Goal: Transaction & Acquisition: Purchase product/service

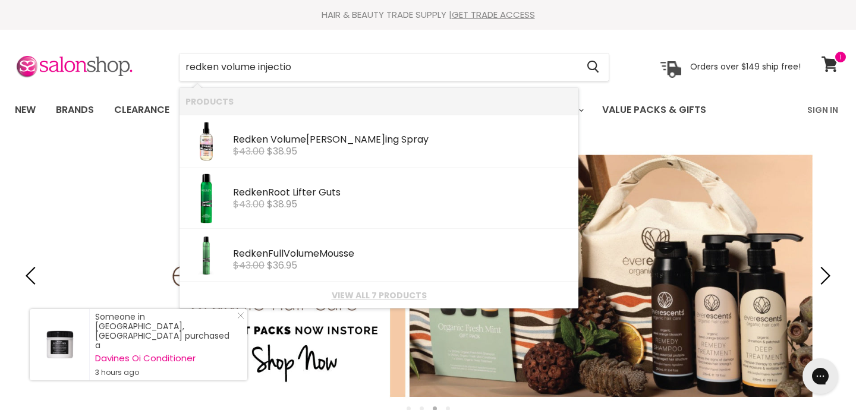
type input "redken volume injection"
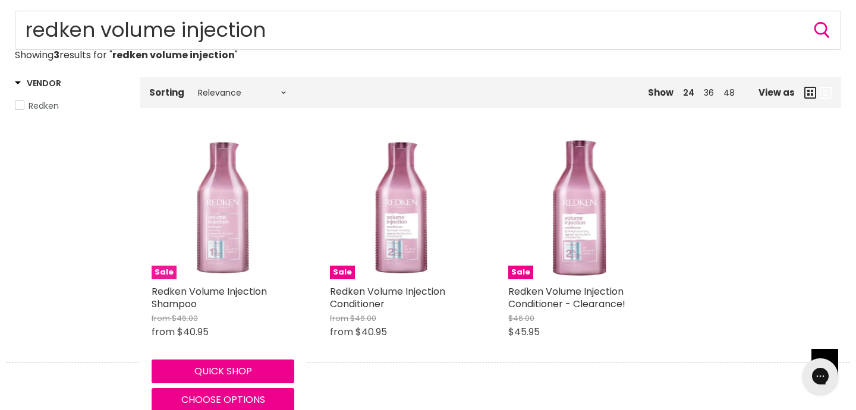
click at [252, 230] on img "Main content" at bounding box center [223, 208] width 143 height 143
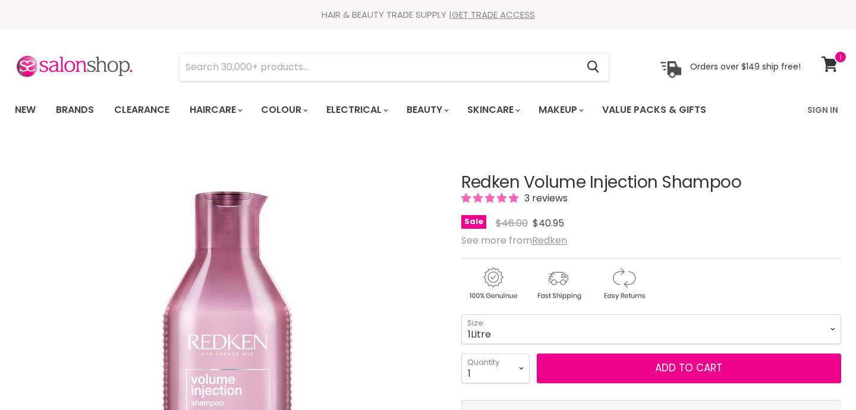
select select "1Litre"
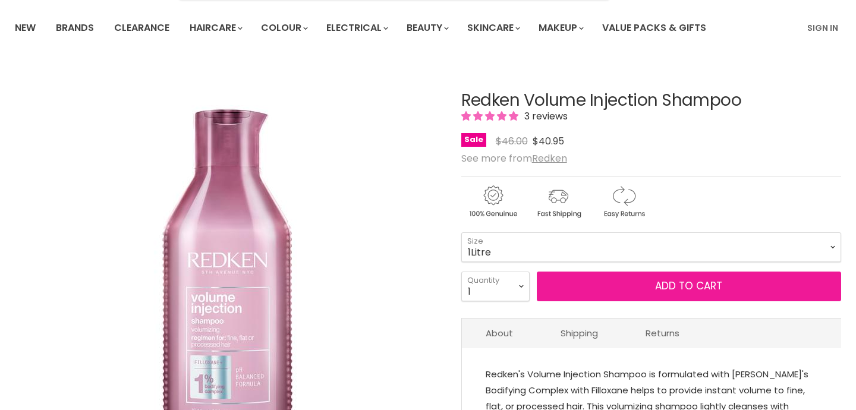
scroll to position [82, 0]
click at [570, 286] on button "Add to cart" at bounding box center [689, 287] width 304 height 30
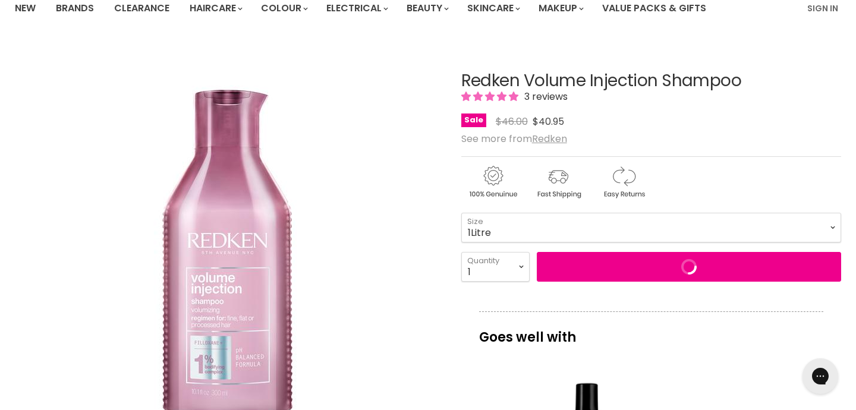
scroll to position [106, 0]
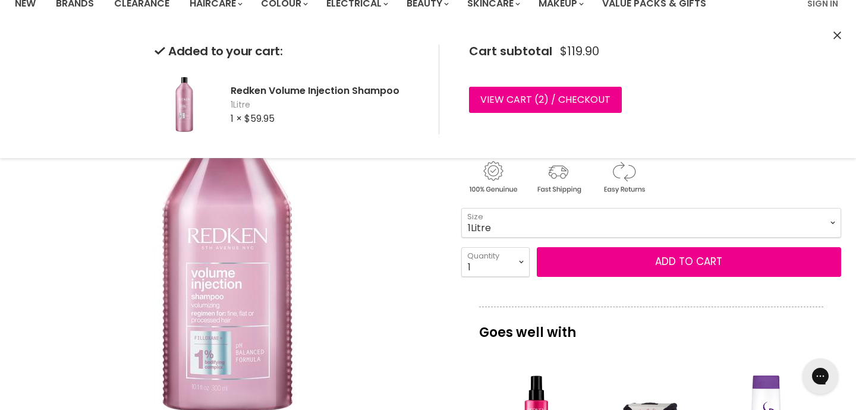
click at [439, 219] on div "Click or scroll to zoom Tap or pinch to zoom" at bounding box center [228, 250] width 426 height 426
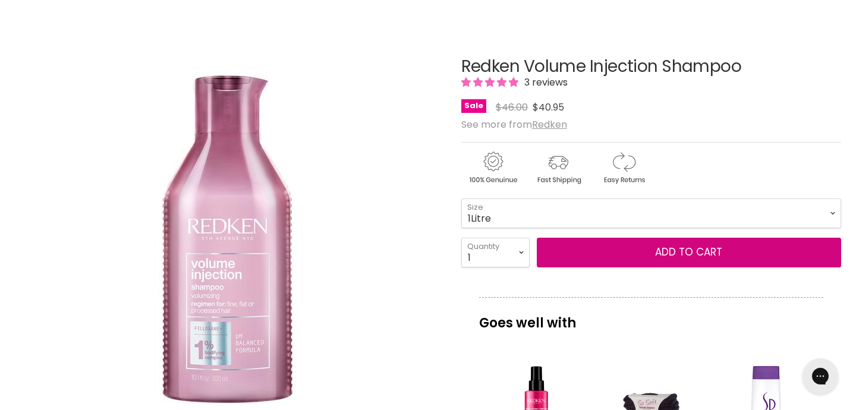
scroll to position [0, 0]
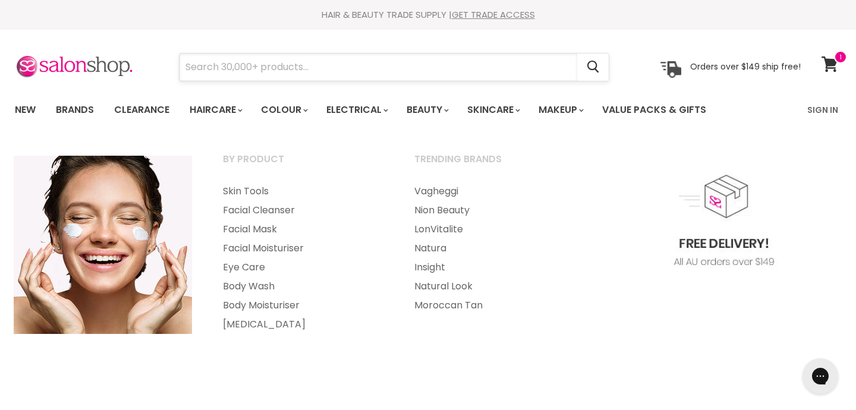
click at [397, 70] on input "Search" at bounding box center [379, 67] width 398 height 27
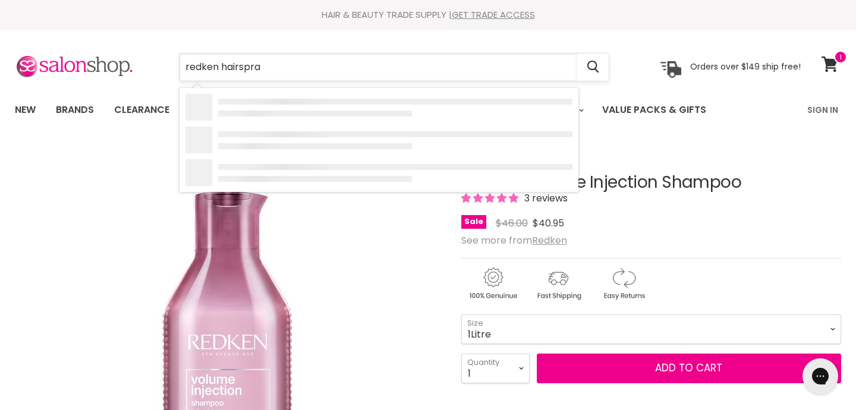
type input "redken hairspray"
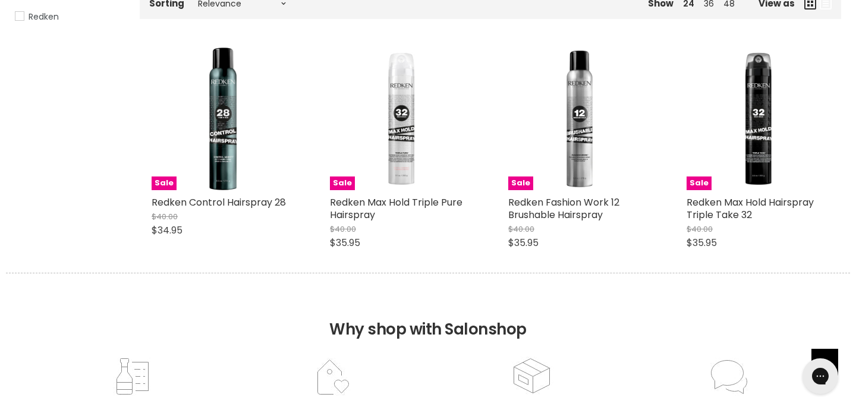
scroll to position [247, 0]
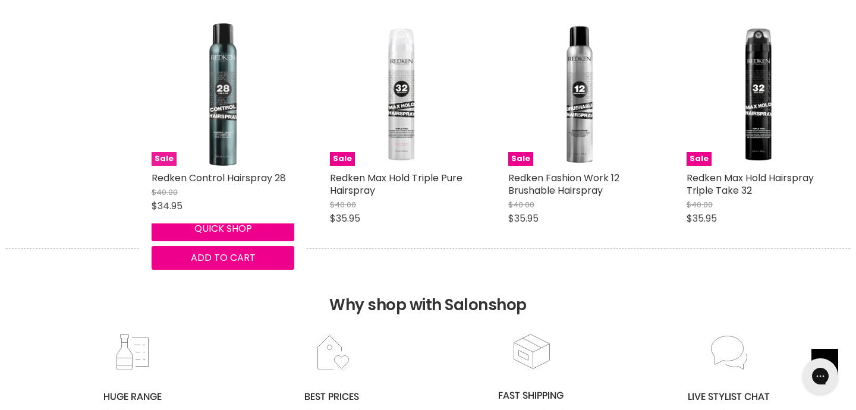
click at [232, 136] on img "Main content" at bounding box center [222, 94] width 27 height 143
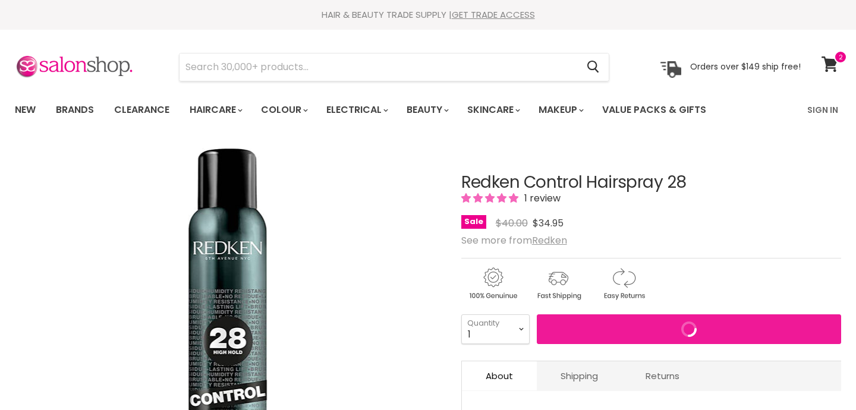
select select "2"
click at [461, 315] on select "1 2 3 4 5 6 7 8 9 10+" at bounding box center [495, 330] width 68 height 30
type input "2"
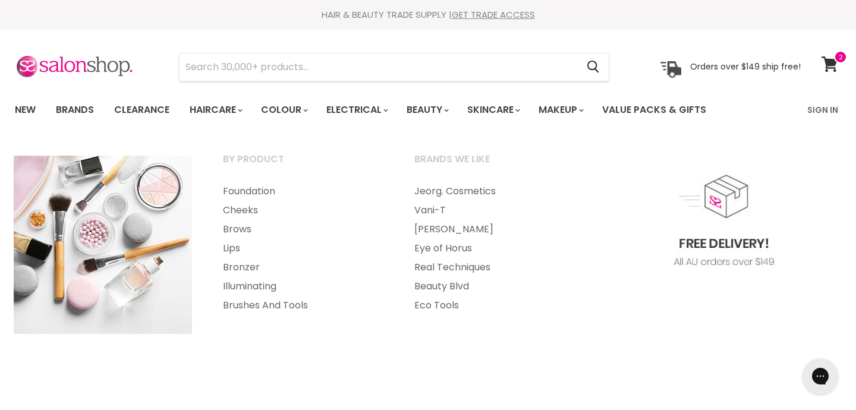
drag, startPoint x: 835, startPoint y: 64, endPoint x: 451, endPoint y: 42, distance: 384.8
click at [0, 0] on header "Skip to content HAIR & BEAUTY TRADE SUPPLY | GET TRADE ACCESS HAIR & BEAUTY TRA…" at bounding box center [428, 63] width 856 height 127
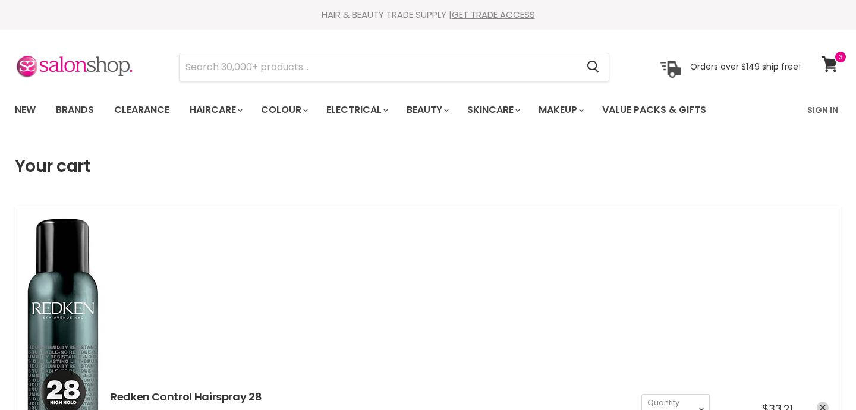
click at [713, 240] on li "Redken Control Hairspray 28 Price $33.21 1 2 3 4 5 6 7 8 9" at bounding box center [428, 406] width 827 height 401
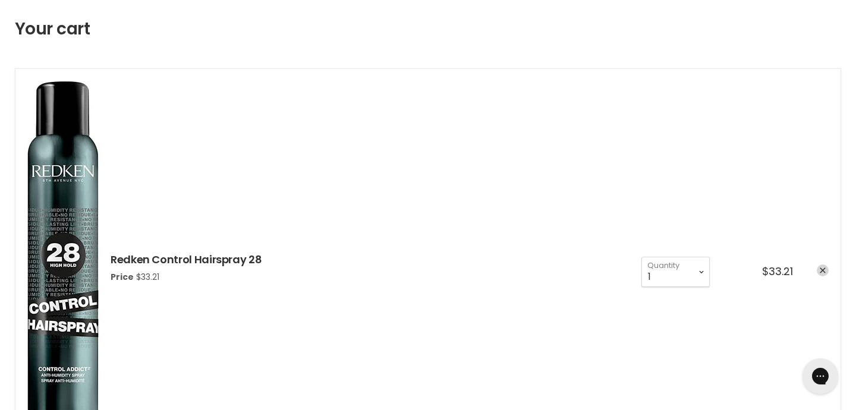
scroll to position [108, 0]
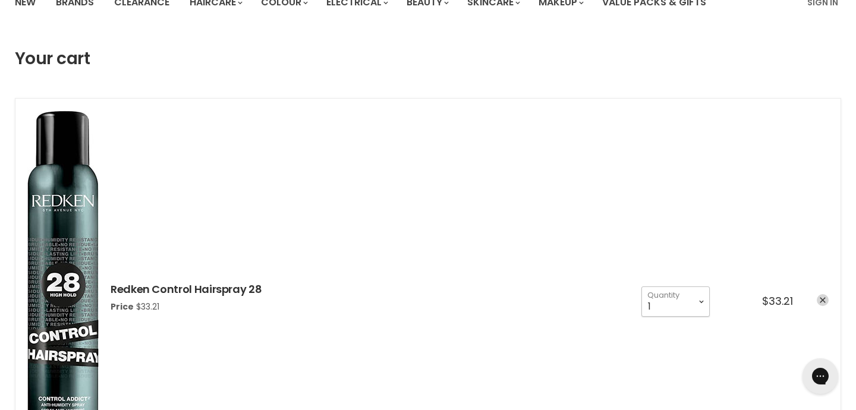
click at [687, 299] on select "1 2 3 4 5 6 7 8 9 10+" at bounding box center [676, 302] width 68 height 30
select select "3"
click at [642, 287] on select "1 2 3 4 5 6 7 8 9 10+" at bounding box center [676, 302] width 68 height 30
type input "3"
click at [634, 345] on li "Redken Control Hairspray 28 Price $33.21 1 2 3 4 5 6 7 8 9" at bounding box center [428, 298] width 827 height 401
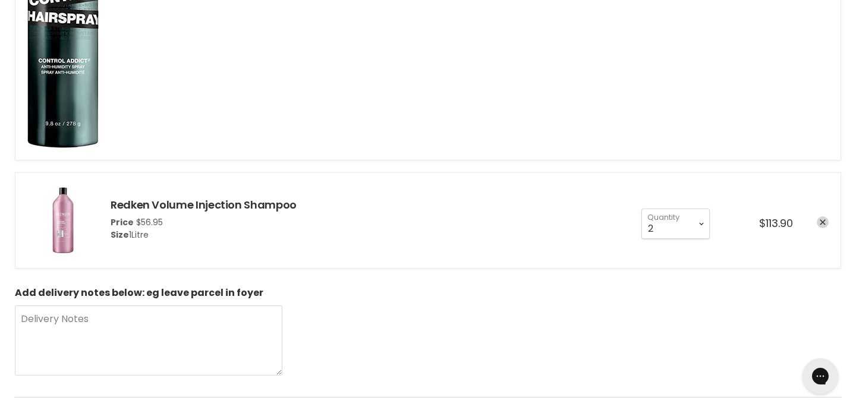
scroll to position [470, 0]
